Goal: Find specific page/section: Find specific page/section

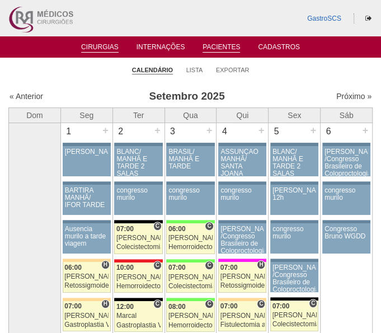
click at [226, 46] on link "Pacientes" at bounding box center [220, 48] width 37 height 10
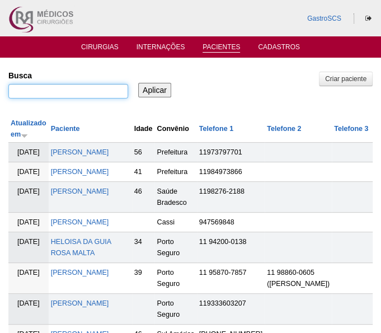
click at [101, 84] on input "Busca" at bounding box center [68, 91] width 120 height 15
type input "FABIANA"
click at [138, 83] on input "Aplicar" at bounding box center [154, 90] width 33 height 15
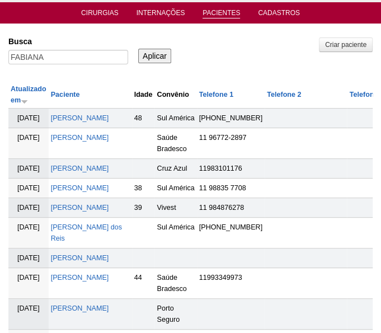
scroll to position [50, 0]
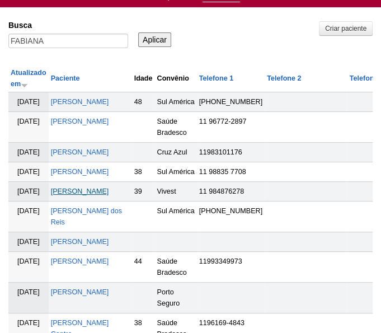
click at [92, 195] on link "FABIANA MARIA BEZERRA DA SILVA" at bounding box center [80, 191] width 58 height 8
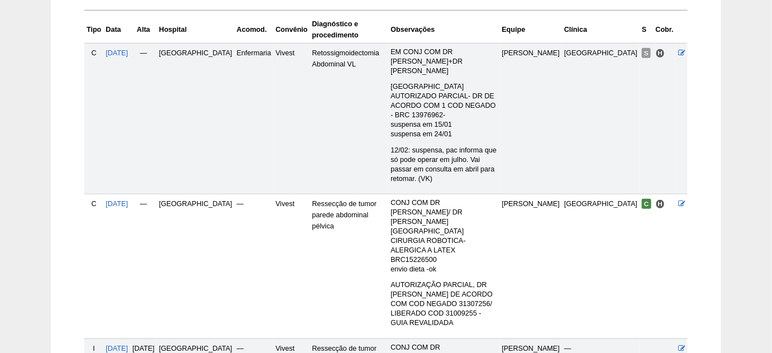
scroll to position [305, 0]
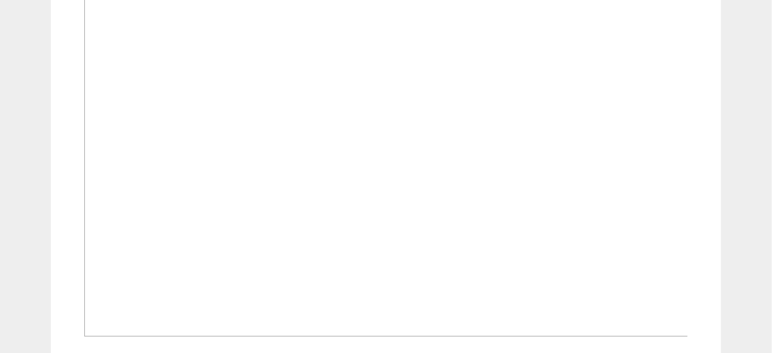
scroll to position [457, 0]
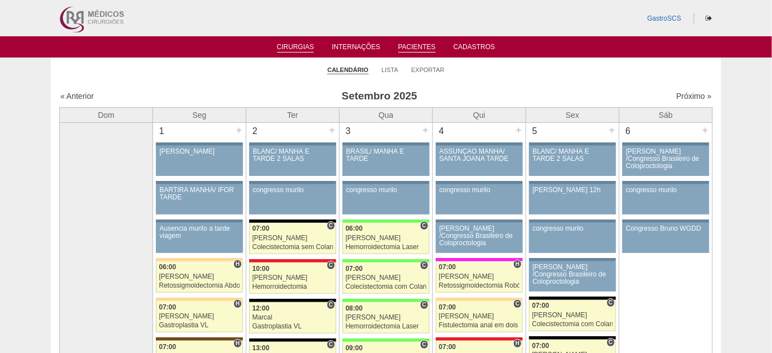
click at [424, 49] on link "Pacientes" at bounding box center [417, 48] width 37 height 10
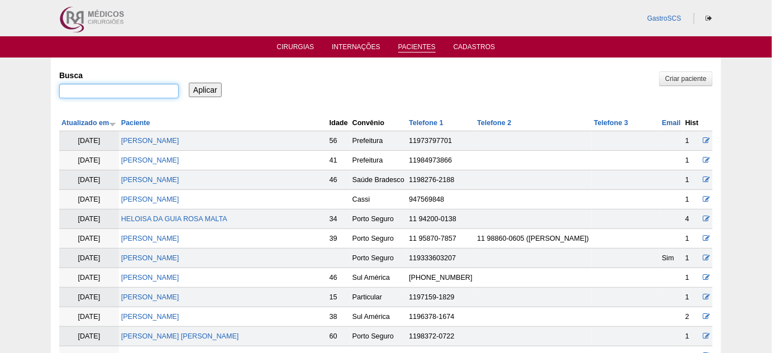
click at [127, 94] on input "Busca" at bounding box center [119, 91] width 120 height 15
paste input "Tereza Cristina Seleto 26/08"
click at [167, 91] on input "Tereza Cristina Seleto 26/08" at bounding box center [119, 91] width 120 height 15
type input "Tereza Cristina Seleto"
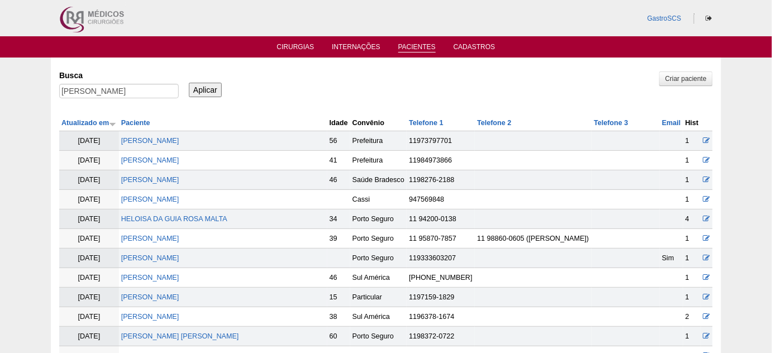
click at [195, 93] on input "Aplicar" at bounding box center [205, 90] width 33 height 15
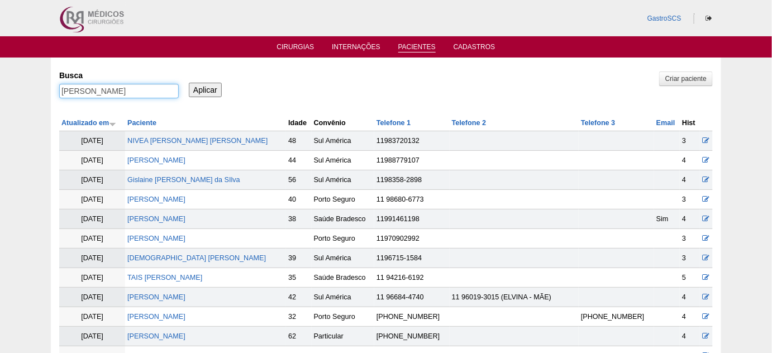
drag, startPoint x: 114, startPoint y: 87, endPoint x: 1, endPoint y: 90, distance: 113.5
type input "Seleto"
click at [201, 91] on input "Aplicar" at bounding box center [205, 90] width 33 height 15
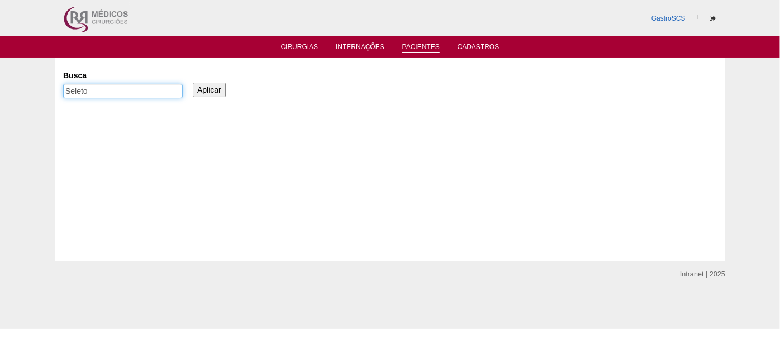
click at [135, 88] on input "Seleto" at bounding box center [123, 91] width 120 height 15
click at [67, 91] on input "Seleto" at bounding box center [123, 91] width 120 height 15
type input "Seleto"
click at [208, 87] on input "Aplicar" at bounding box center [209, 90] width 33 height 15
click at [164, 83] on div "Busca [GEOGRAPHIC_DATA]" at bounding box center [126, 85] width 127 height 38
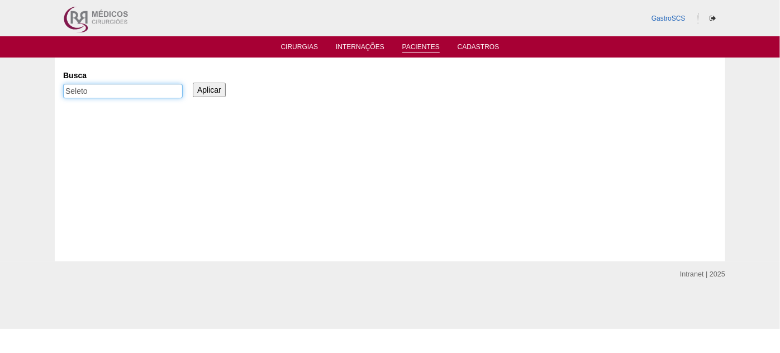
click at [160, 89] on input "Seleto" at bounding box center [123, 91] width 120 height 15
type input "Selet"
click at [210, 83] on input "Aplicar" at bounding box center [209, 90] width 33 height 15
click at [210, 86] on input "Aplicar" at bounding box center [209, 90] width 33 height 15
click at [0, 82] on div "Pacientes Busca Selet Aplicar" at bounding box center [390, 160] width 780 height 204
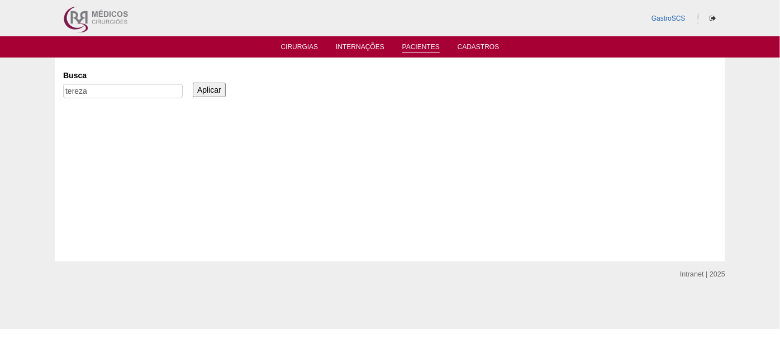
type input "tereza"
click at [193, 83] on input "Aplicar" at bounding box center [209, 90] width 33 height 15
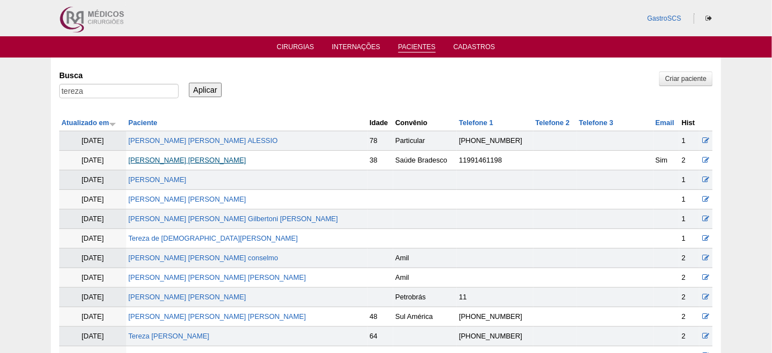
click at [195, 159] on link "[PERSON_NAME] [PERSON_NAME]" at bounding box center [188, 161] width 118 height 8
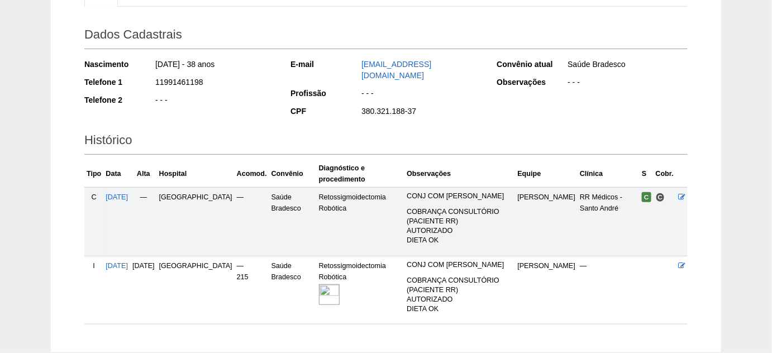
scroll to position [201, 0]
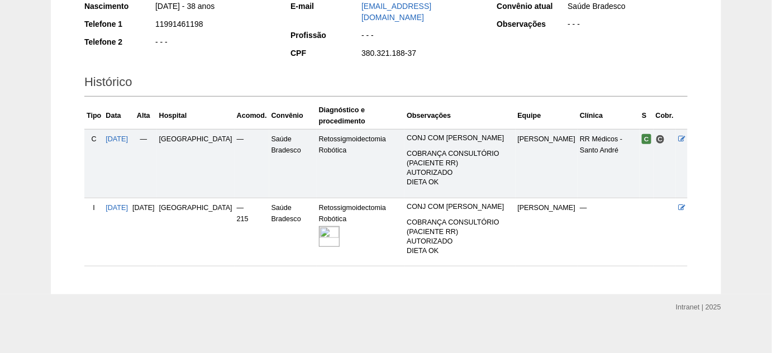
click at [300, 223] on td "Saúde Bradesco" at bounding box center [293, 232] width 48 height 69
click at [319, 227] on img at bounding box center [329, 236] width 21 height 21
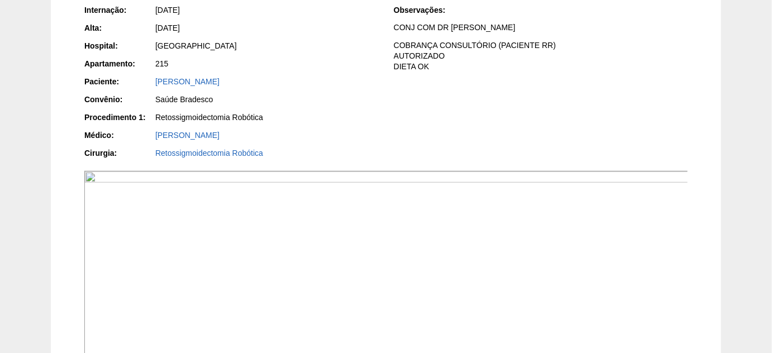
scroll to position [152, 0]
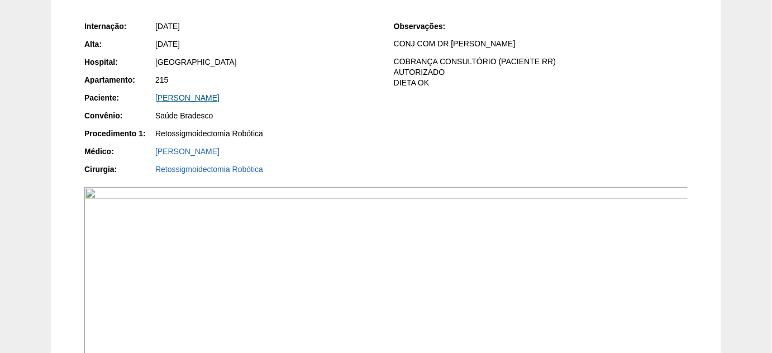
click at [197, 93] on link "[PERSON_NAME]" at bounding box center [187, 97] width 64 height 9
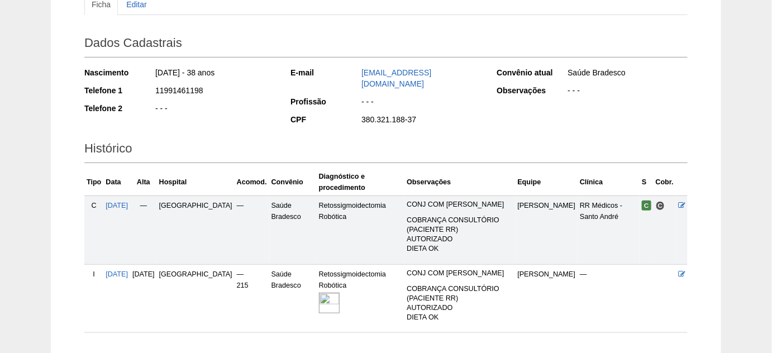
scroll to position [152, 0]
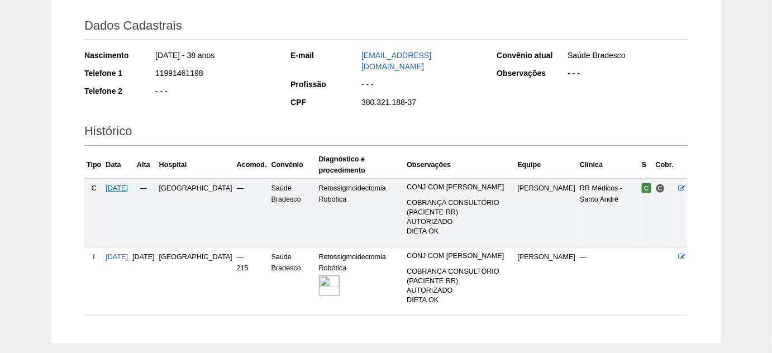
click at [113, 184] on span "[DATE]" at bounding box center [117, 188] width 22 height 8
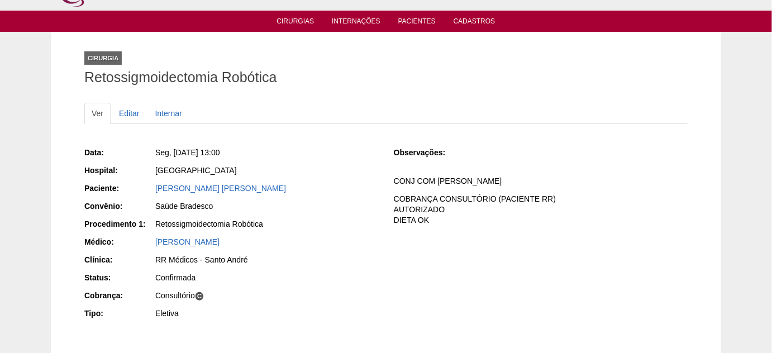
scroll to position [50, 0]
